Goal: Use online tool/utility: Utilize a website feature to perform a specific function

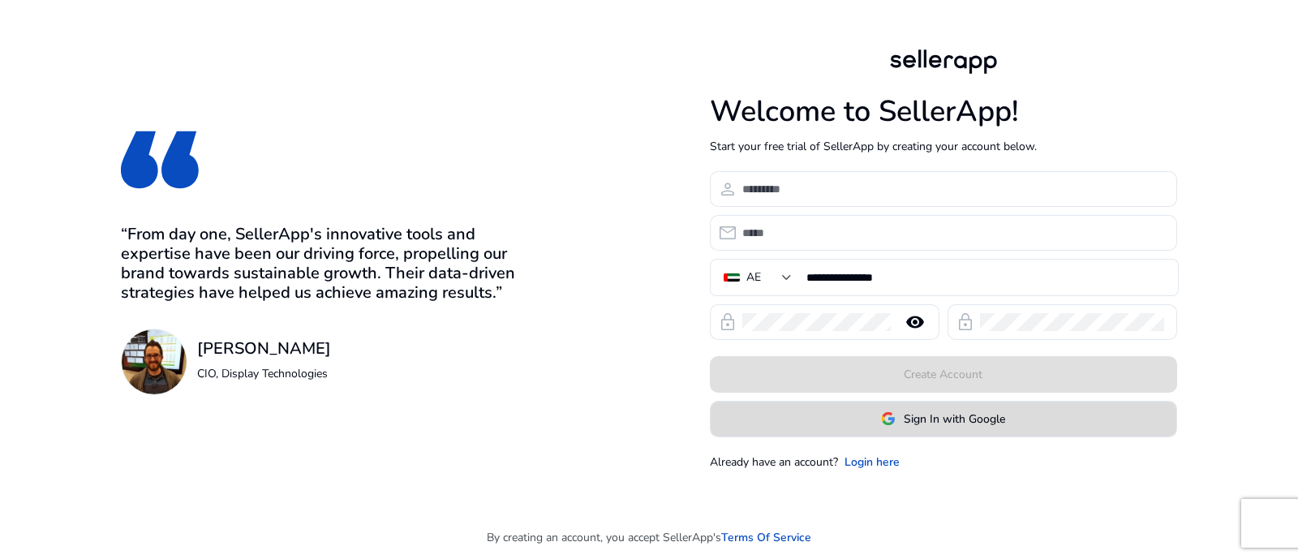
click at [892, 424] on img at bounding box center [888, 418] width 15 height 15
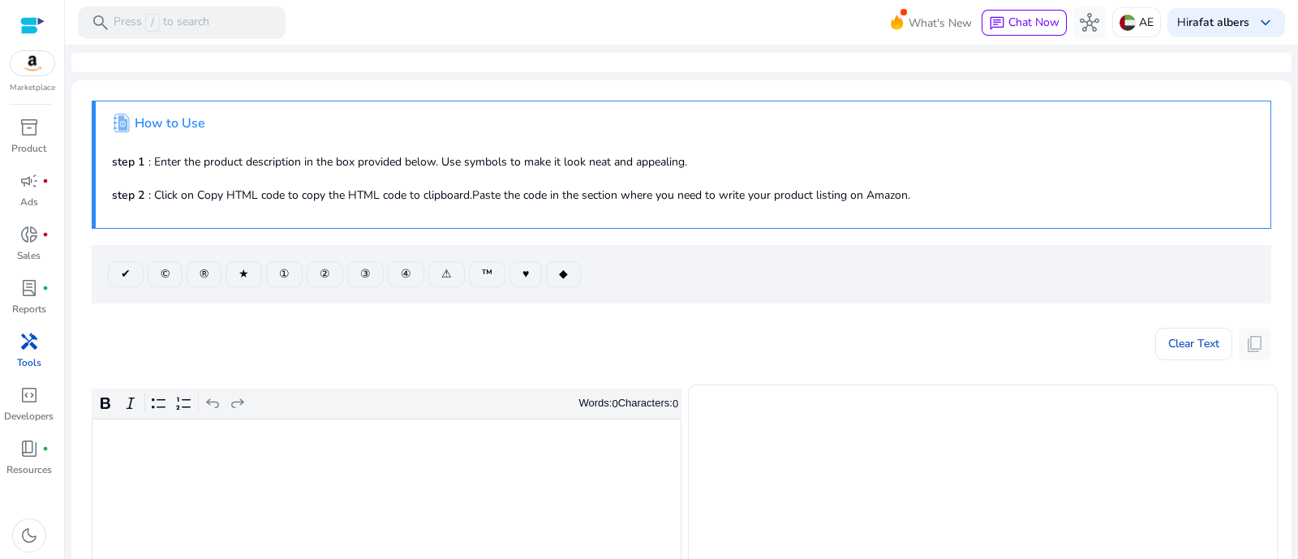
scroll to position [304, 0]
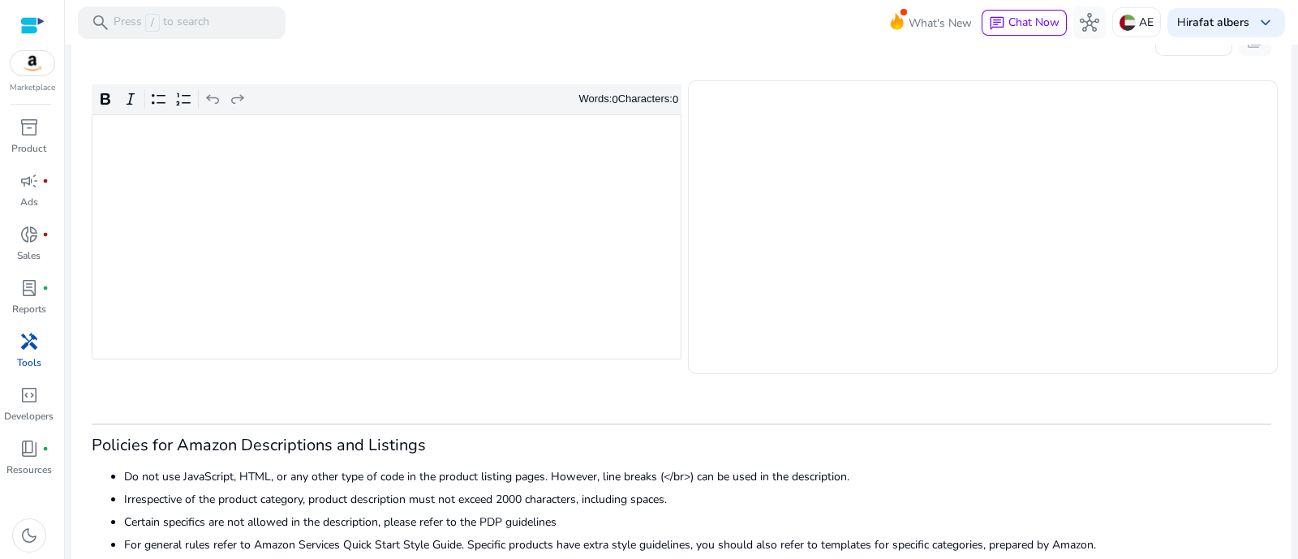
click at [454, 277] on div "Rich Text Editor. Editing area: main. Press Alt+0 for help." at bounding box center [387, 236] width 590 height 245
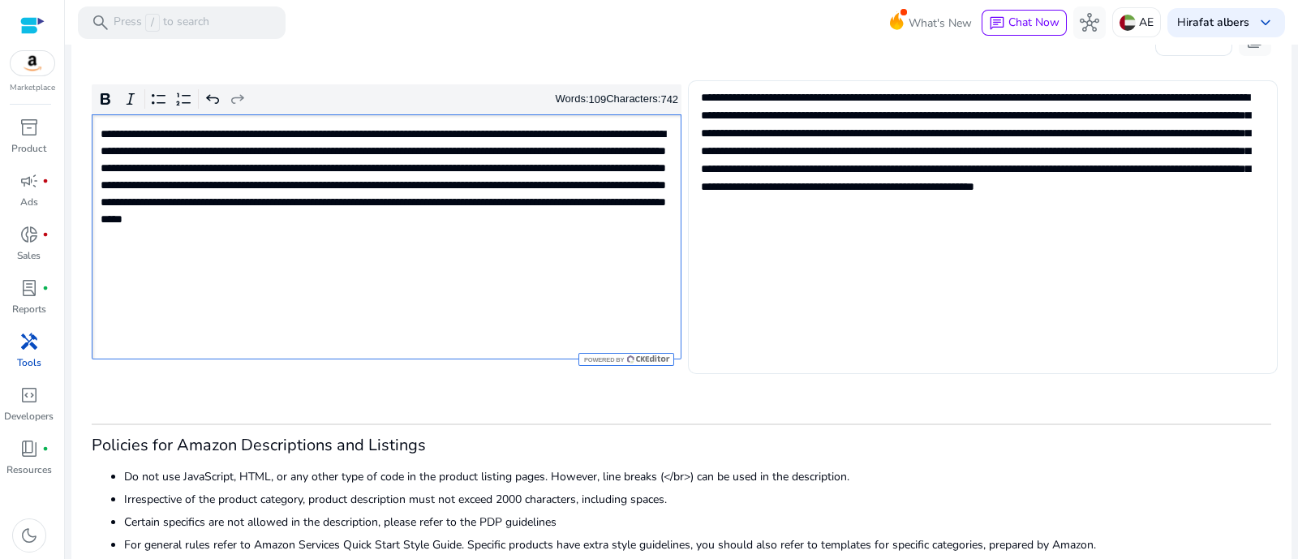
scroll to position [202, 0]
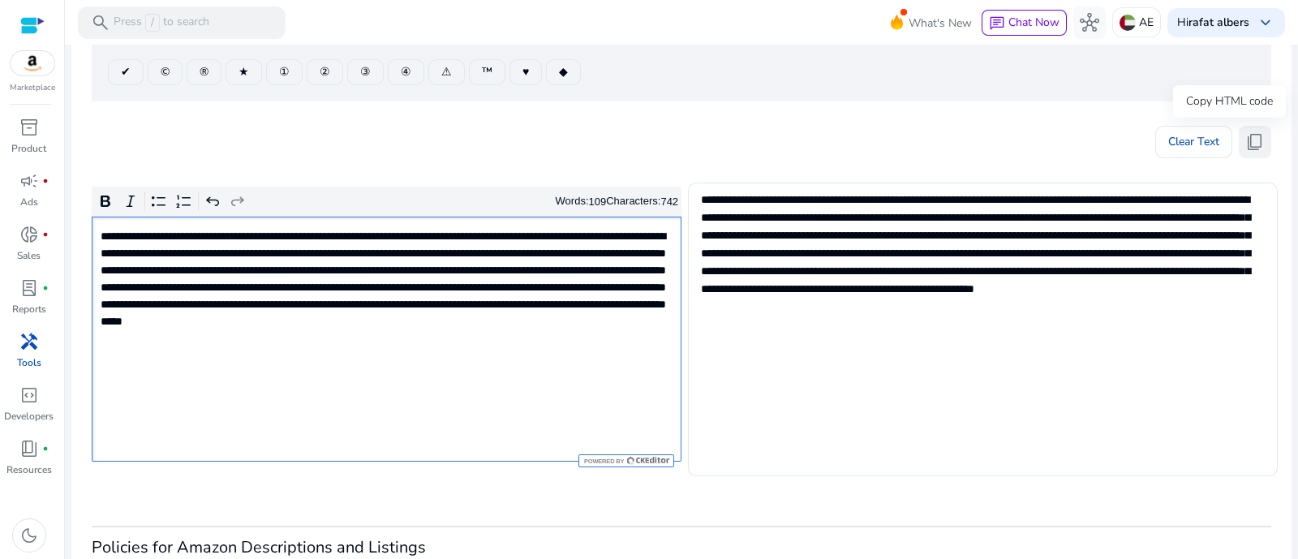
click at [1255, 134] on span "content_copy" at bounding box center [1254, 141] width 19 height 19
click at [1254, 137] on span "content_copy" at bounding box center [1254, 141] width 19 height 19
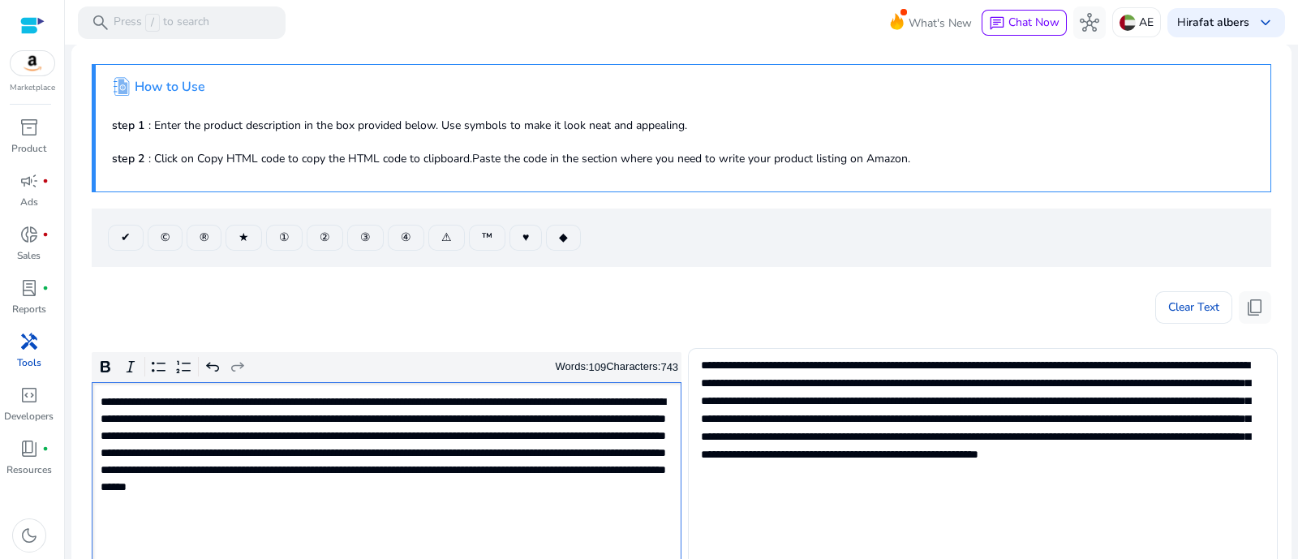
scroll to position [0, 0]
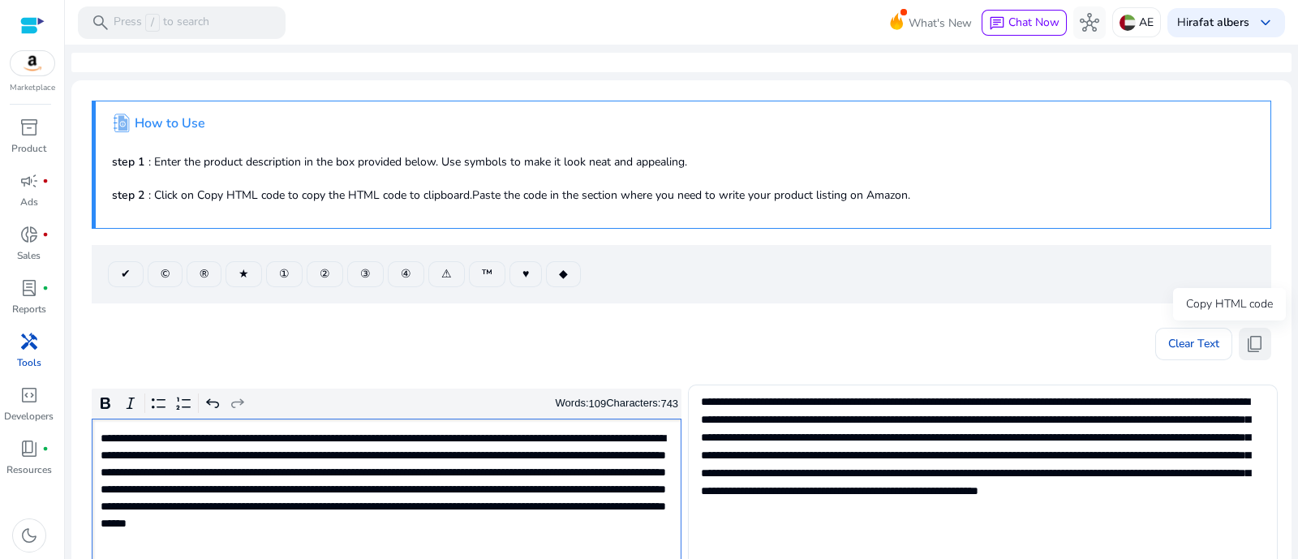
click at [1257, 349] on span "content_copy" at bounding box center [1254, 343] width 19 height 19
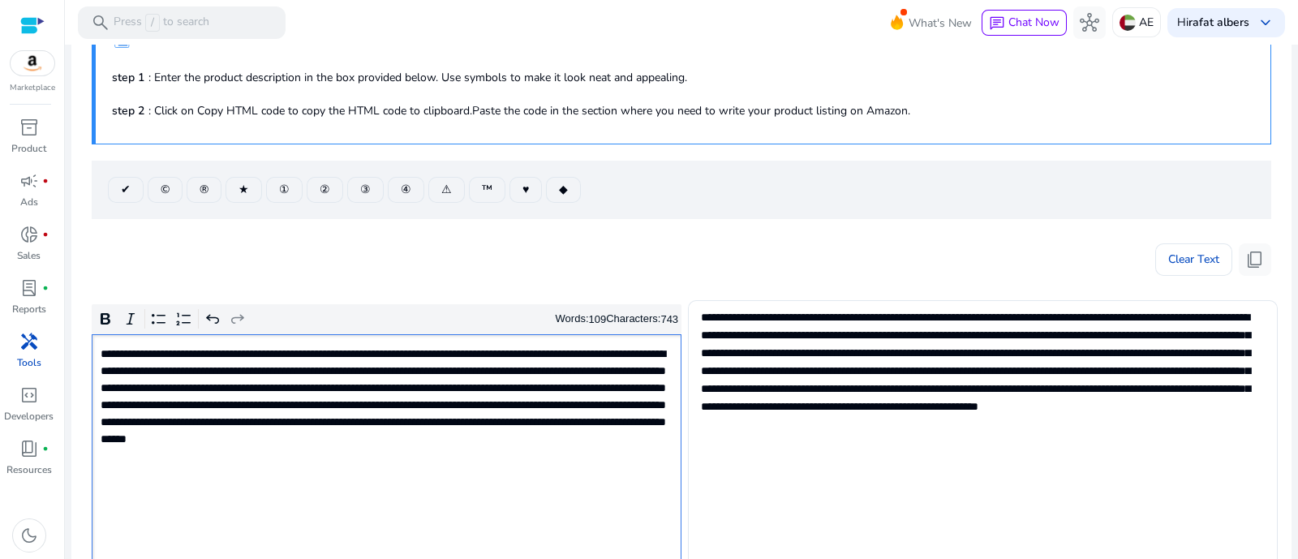
scroll to position [202, 0]
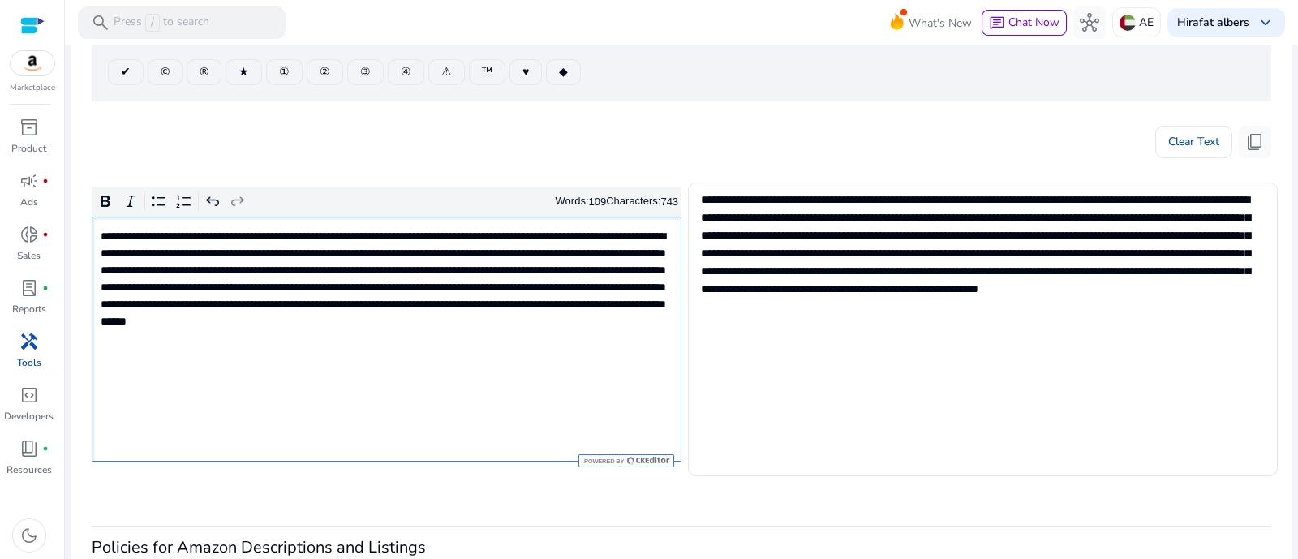
click at [487, 303] on p "**********" at bounding box center [385, 287] width 569 height 119
click at [1256, 132] on span "content_copy" at bounding box center [1254, 141] width 19 height 19
click at [1248, 148] on span "content_copy" at bounding box center [1254, 141] width 19 height 19
click at [1245, 140] on span "content_copy" at bounding box center [1254, 141] width 19 height 19
click at [1259, 144] on button "content_copy" at bounding box center [1255, 142] width 32 height 32
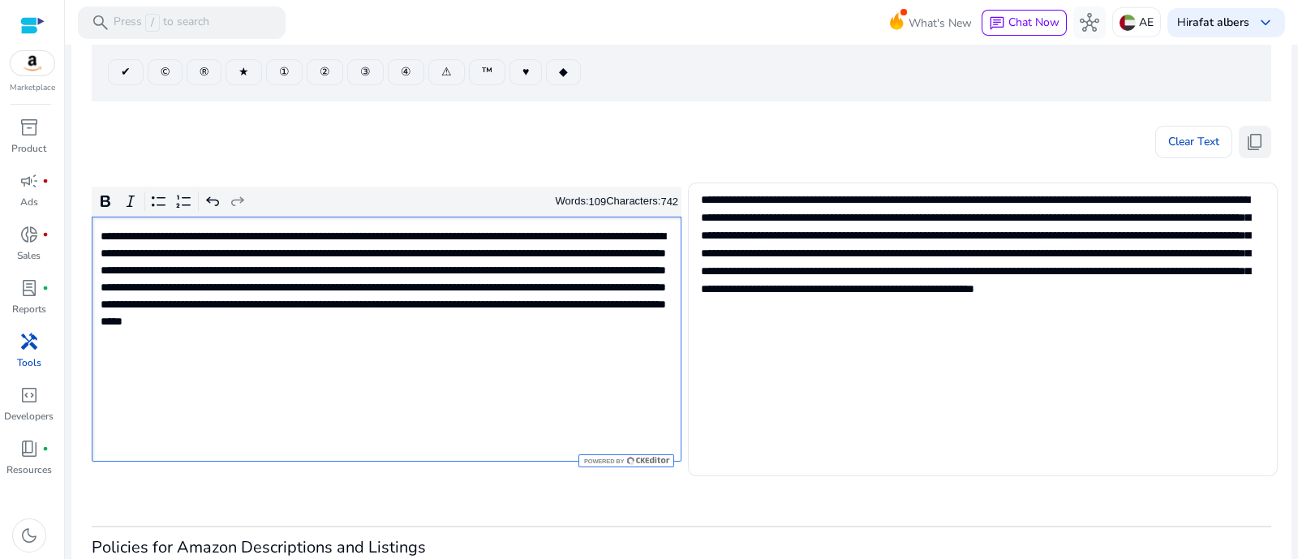
drag, startPoint x: 1265, startPoint y: 137, endPoint x: 1257, endPoint y: 131, distance: 9.9
click at [1261, 132] on mat-card ".st1{fill:#2c8af8}.st2{fill:#fcfeff} How to Use step 1 : Enter the product desc…" at bounding box center [681, 283] width 1220 height 810
click at [1253, 133] on span "content_copy" at bounding box center [1254, 141] width 19 height 19
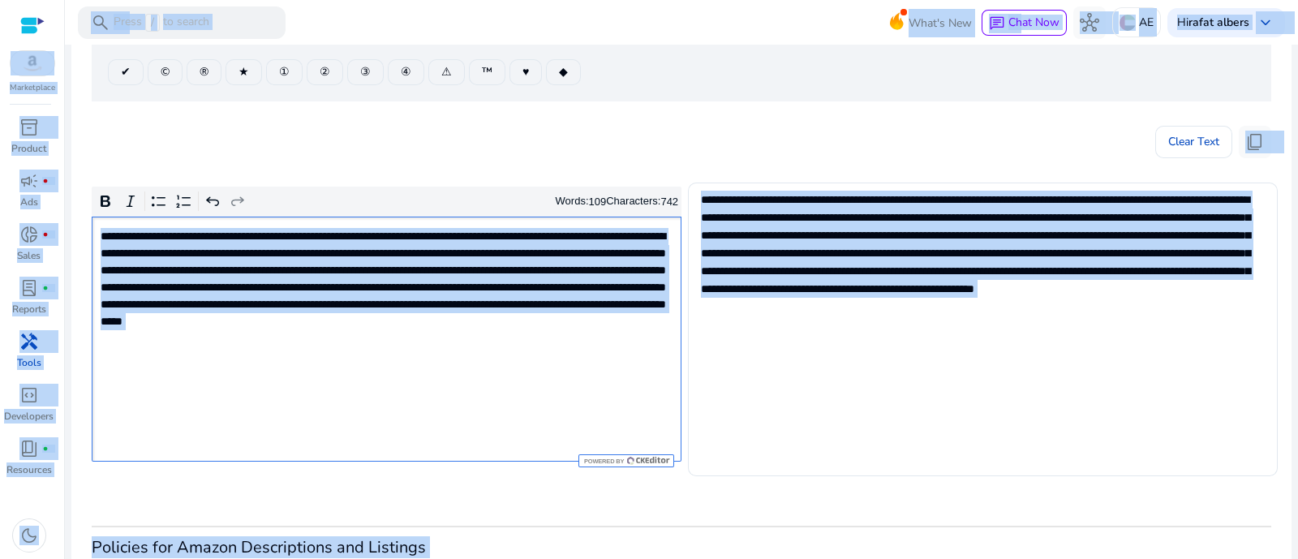
click at [504, 350] on div "**********" at bounding box center [387, 339] width 590 height 245
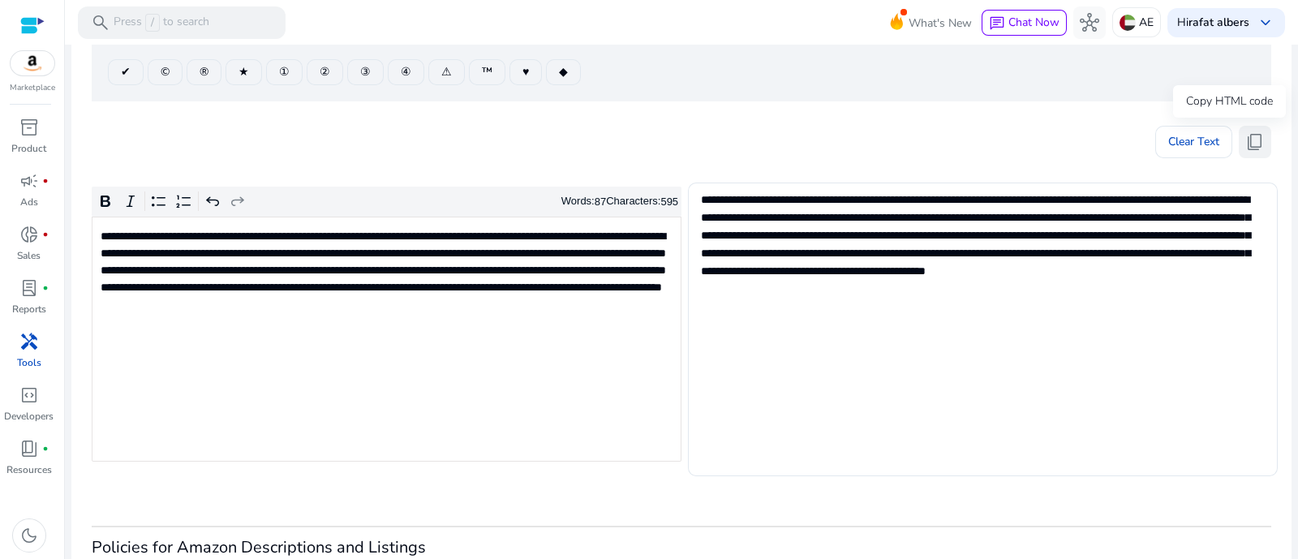
click at [1257, 135] on span "content_copy" at bounding box center [1254, 141] width 19 height 19
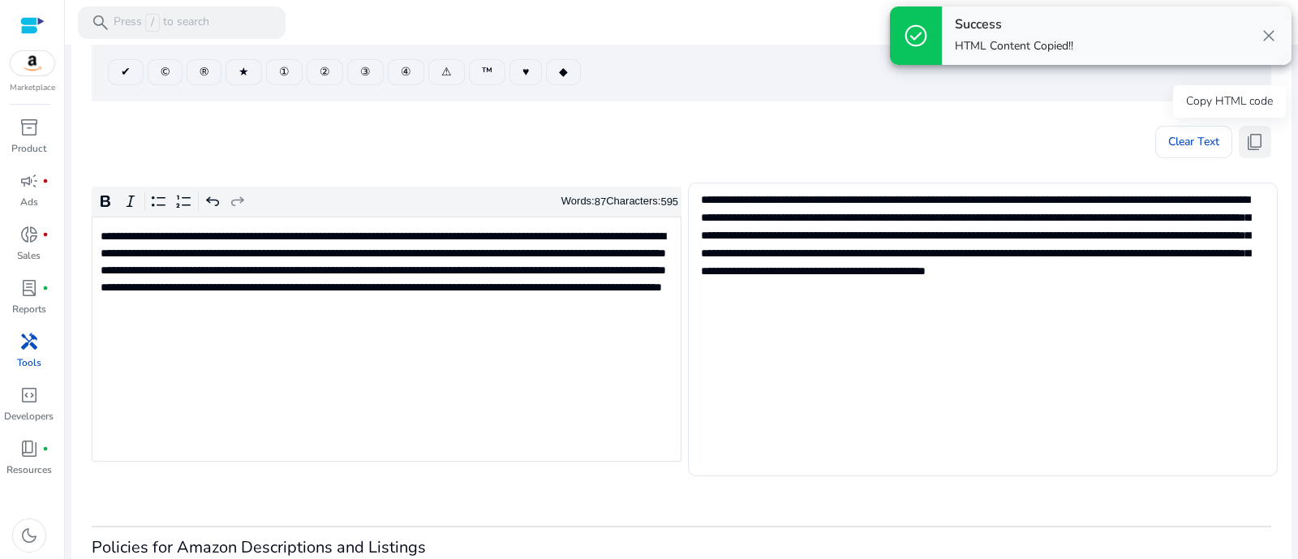
click at [1255, 135] on span "content_copy" at bounding box center [1254, 141] width 19 height 19
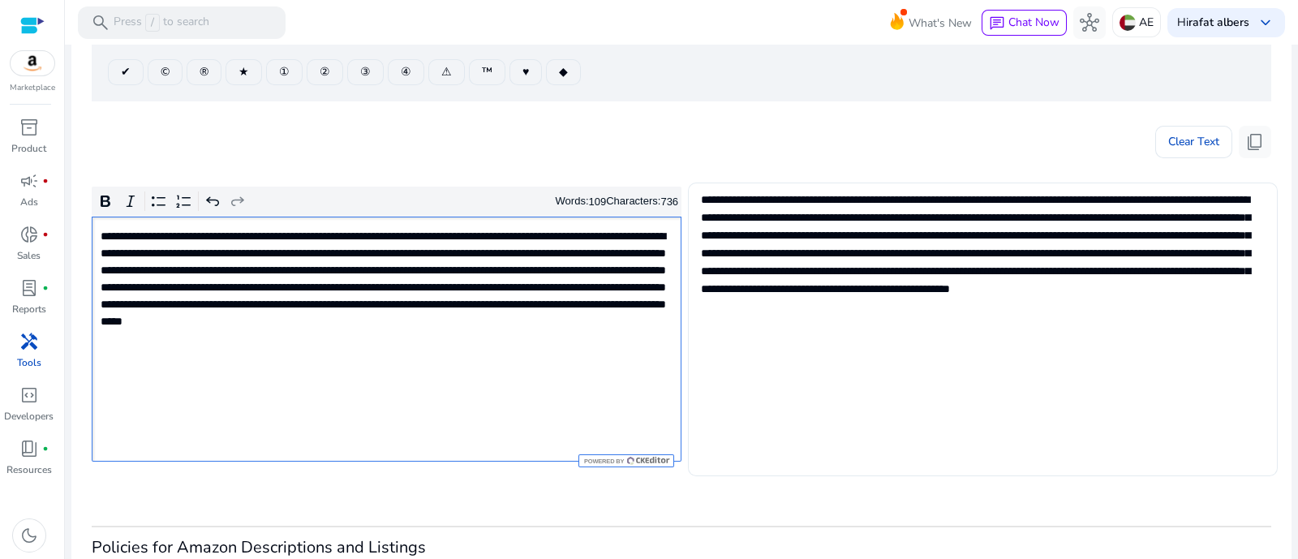
type textarea "**********"
click at [1255, 132] on span "content_copy" at bounding box center [1254, 141] width 19 height 19
